Goal: Task Accomplishment & Management: Manage account settings

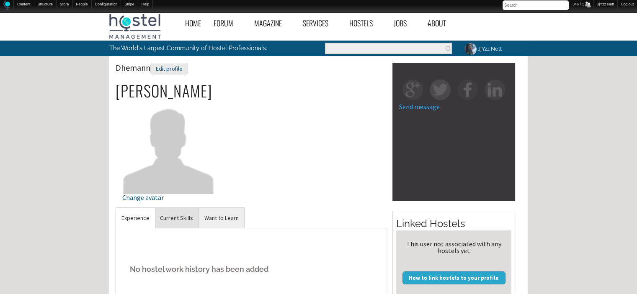
click at [189, 223] on link "Current Skills" at bounding box center [176, 218] width 44 height 21
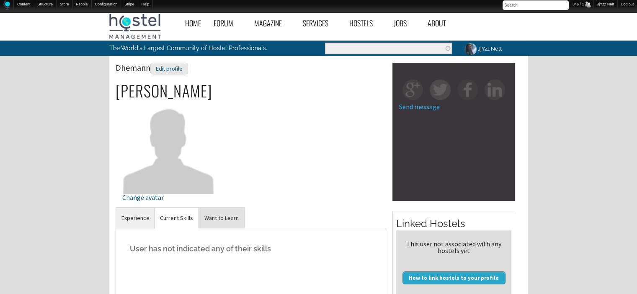
click at [214, 214] on link "Want to Learn" at bounding box center [221, 218] width 45 height 21
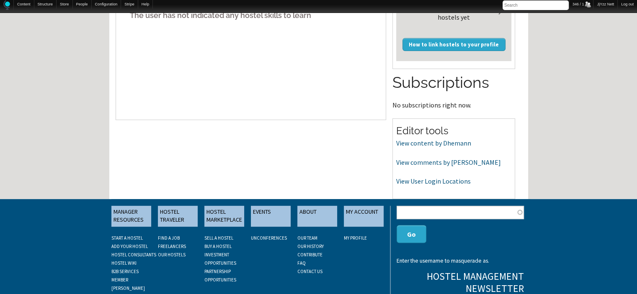
scroll to position [234, 0]
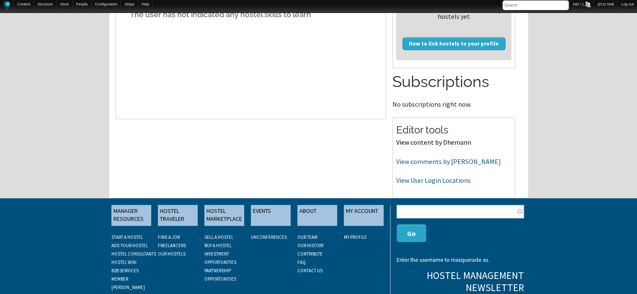
click at [417, 144] on link "View content by Dhemann" at bounding box center [433, 142] width 75 height 8
click at [403, 165] on link "View comments by Dhemann" at bounding box center [448, 161] width 105 height 8
click at [410, 182] on link "View User Login Locations" at bounding box center [433, 180] width 75 height 8
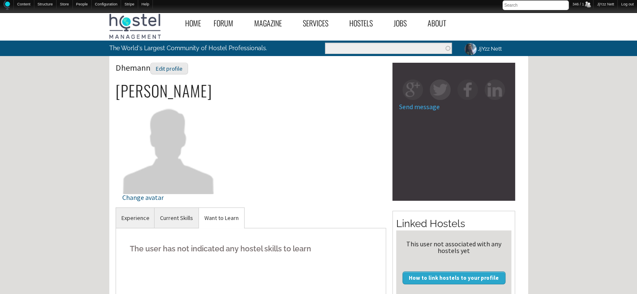
click at [180, 75] on div "Dhemann Edit profile" at bounding box center [251, 72] width 271 height 19
click at [179, 72] on div "Edit profile" at bounding box center [169, 69] width 38 height 12
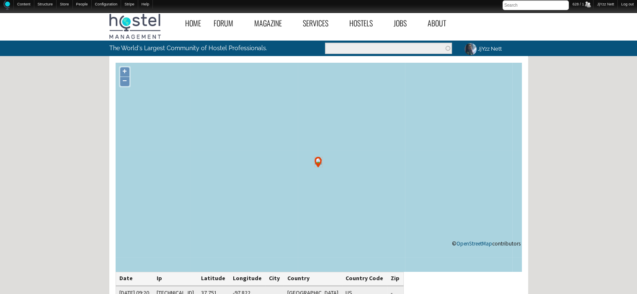
scroll to position [222, 0]
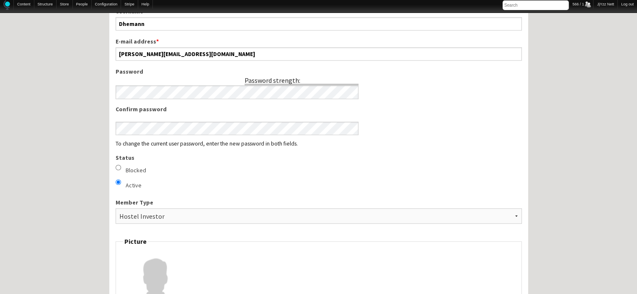
scroll to position [452, 0]
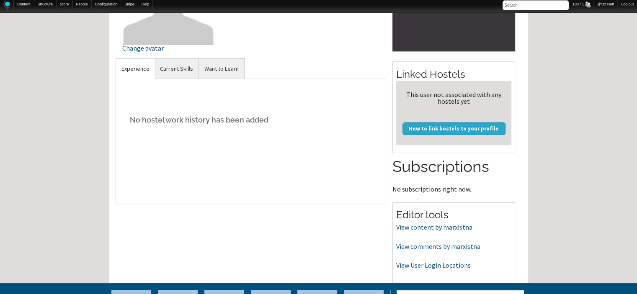
scroll to position [151, 0]
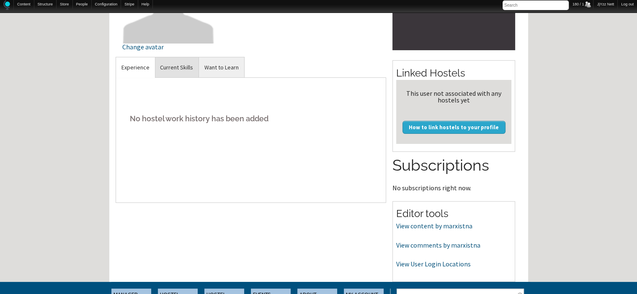
click at [161, 61] on link "Current Skills" at bounding box center [176, 67] width 44 height 21
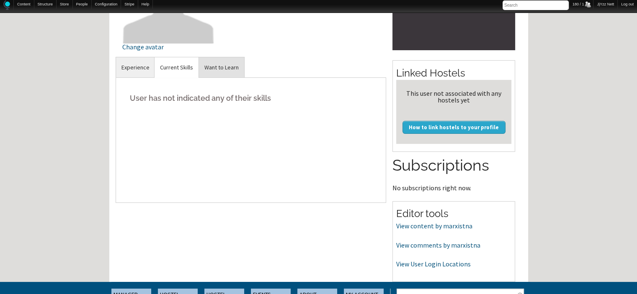
click at [223, 69] on link "Want to Learn" at bounding box center [221, 67] width 45 height 21
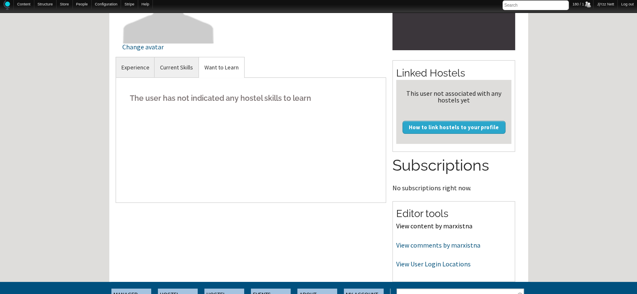
click at [426, 226] on link "View content by marxistna" at bounding box center [434, 226] width 76 height 8
click at [415, 247] on link "View comments by marxistna" at bounding box center [438, 245] width 84 height 8
click at [426, 269] on div "Editor tools View content by marxistna View comments by marxistna View User Log…" at bounding box center [453, 241] width 123 height 81
click at [432, 227] on link "View content by marxistna" at bounding box center [434, 226] width 76 height 8
